Goal: Task Accomplishment & Management: Manage account settings

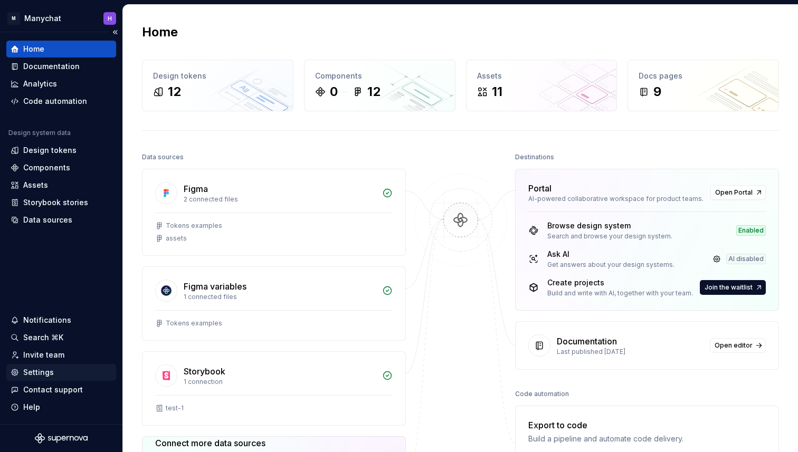
click at [58, 371] on div "Settings" at bounding box center [61, 372] width 101 height 11
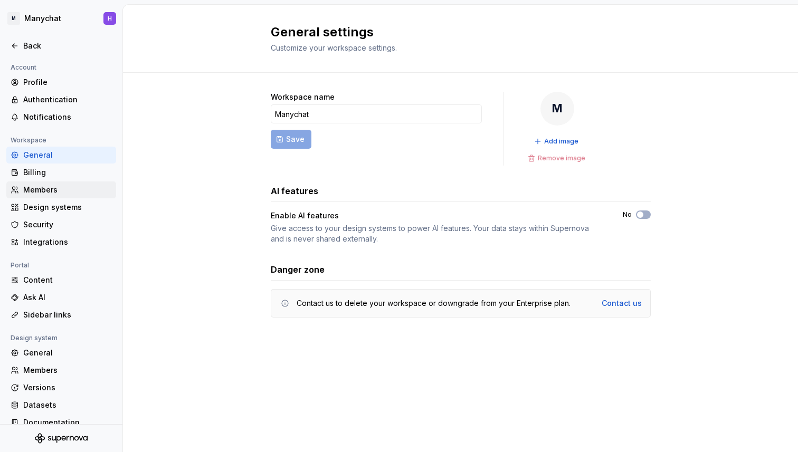
click at [56, 187] on div "Members" at bounding box center [67, 190] width 89 height 11
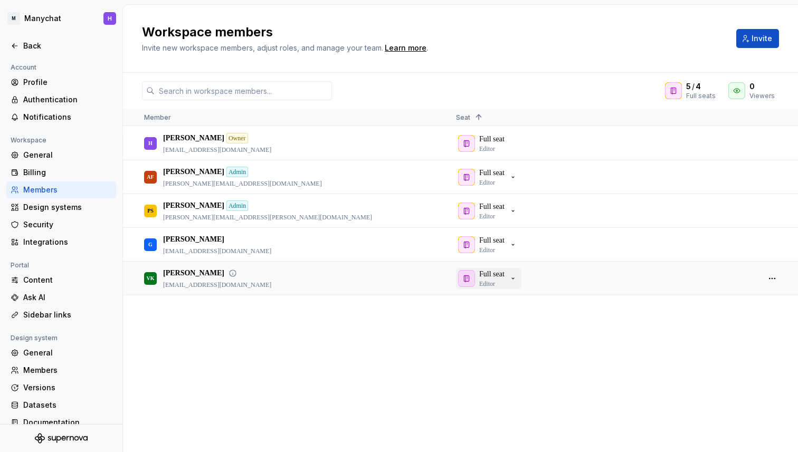
click at [517, 281] on icon "button" at bounding box center [513, 278] width 8 height 8
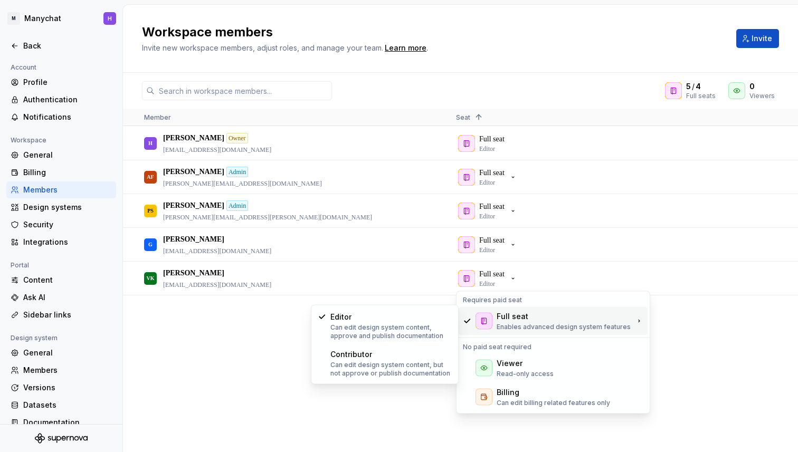
click at [490, 55] on div "Workspace members Invite new workspace members, adjust roles, and manage your t…" at bounding box center [460, 39] width 675 height 68
